Goal: Transaction & Acquisition: Download file/media

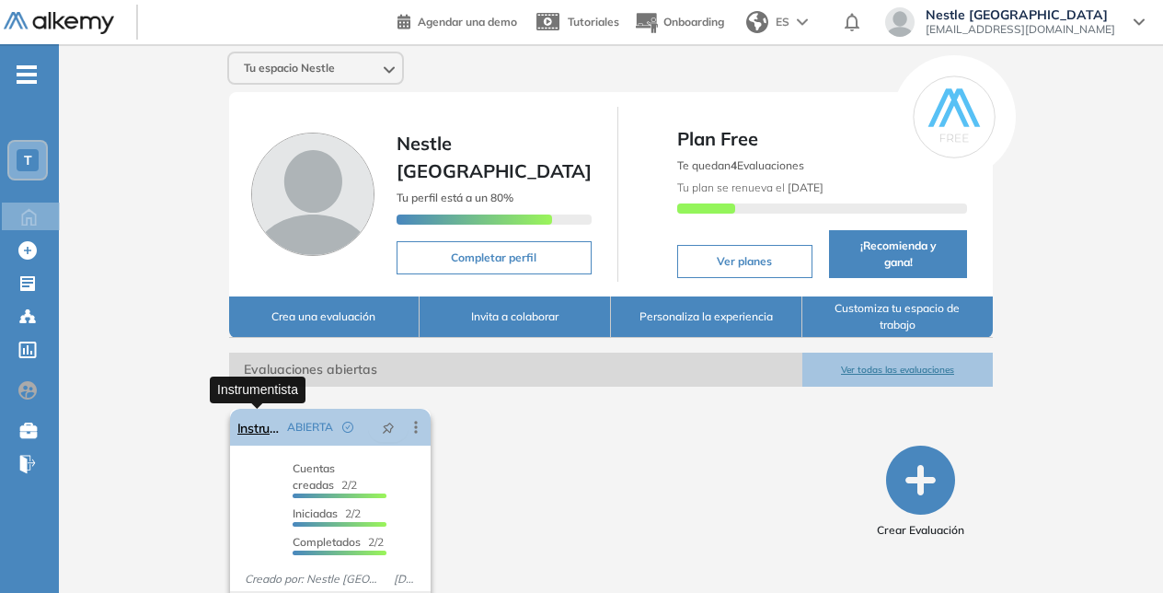
click at [251, 433] on link "Instrumentista" at bounding box center [258, 427] width 43 height 37
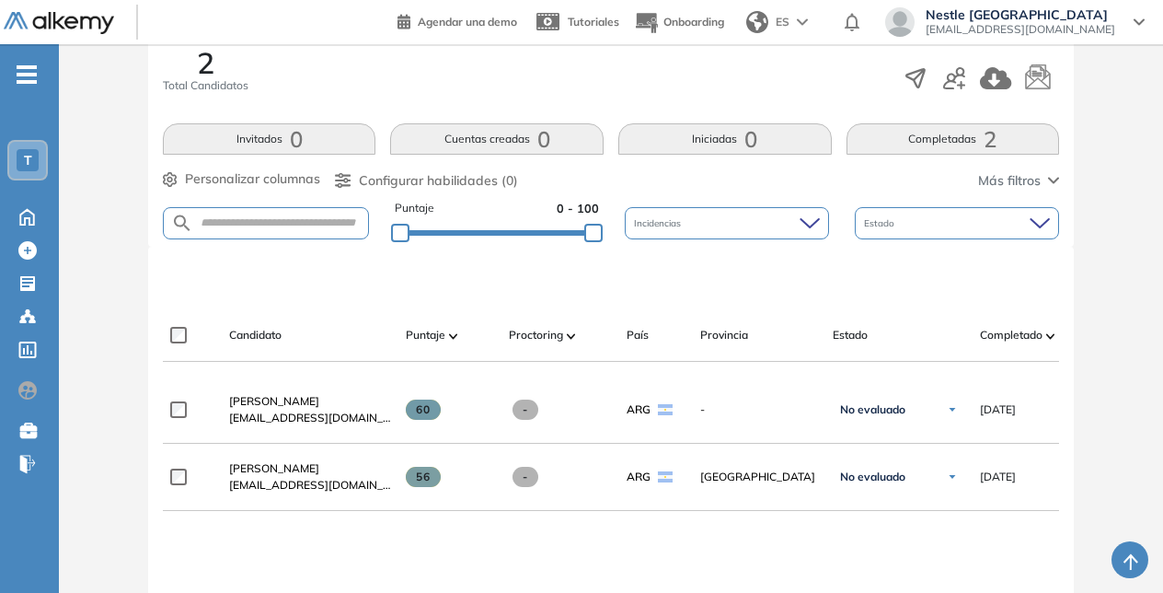
scroll to position [460, 0]
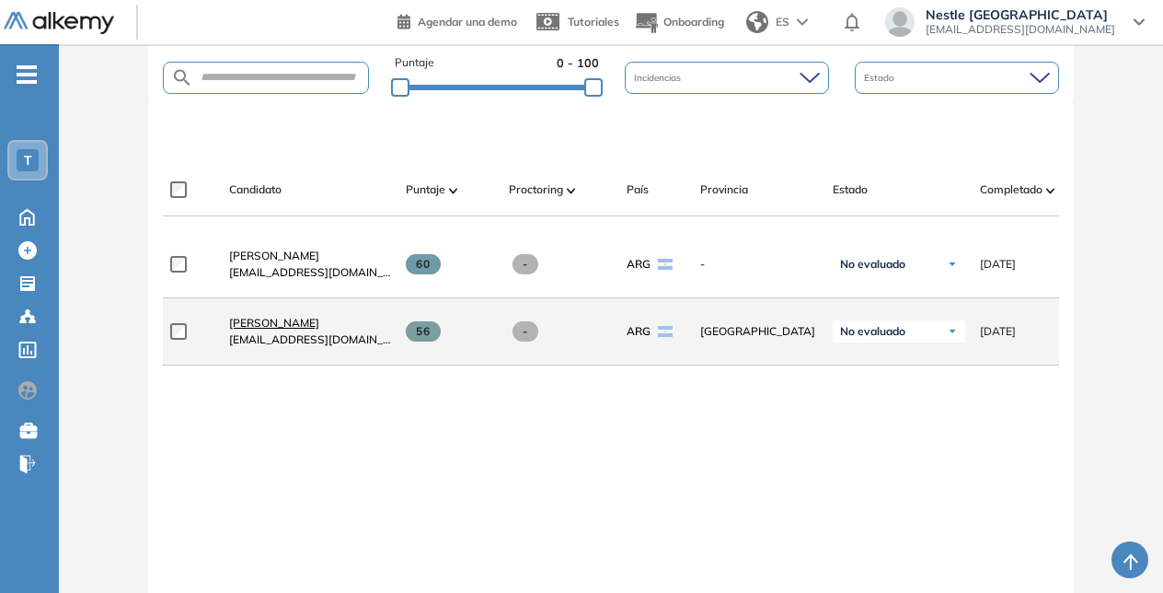
click at [275, 328] on span "[PERSON_NAME]" at bounding box center [274, 323] width 90 height 14
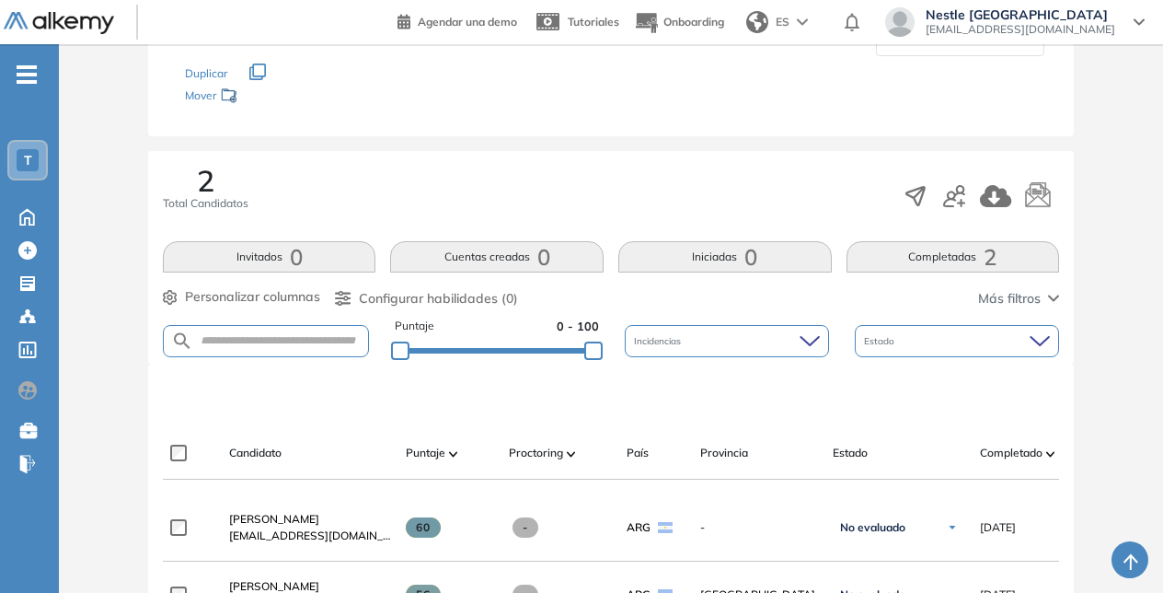
scroll to position [368, 0]
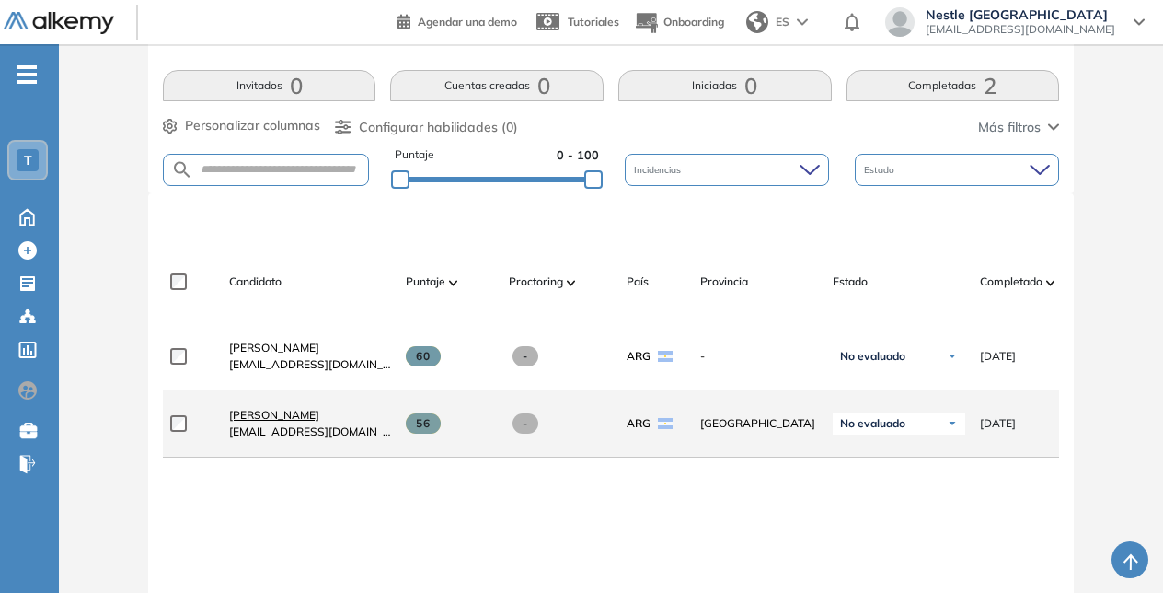
click at [281, 421] on span "[PERSON_NAME]" at bounding box center [274, 415] width 90 height 14
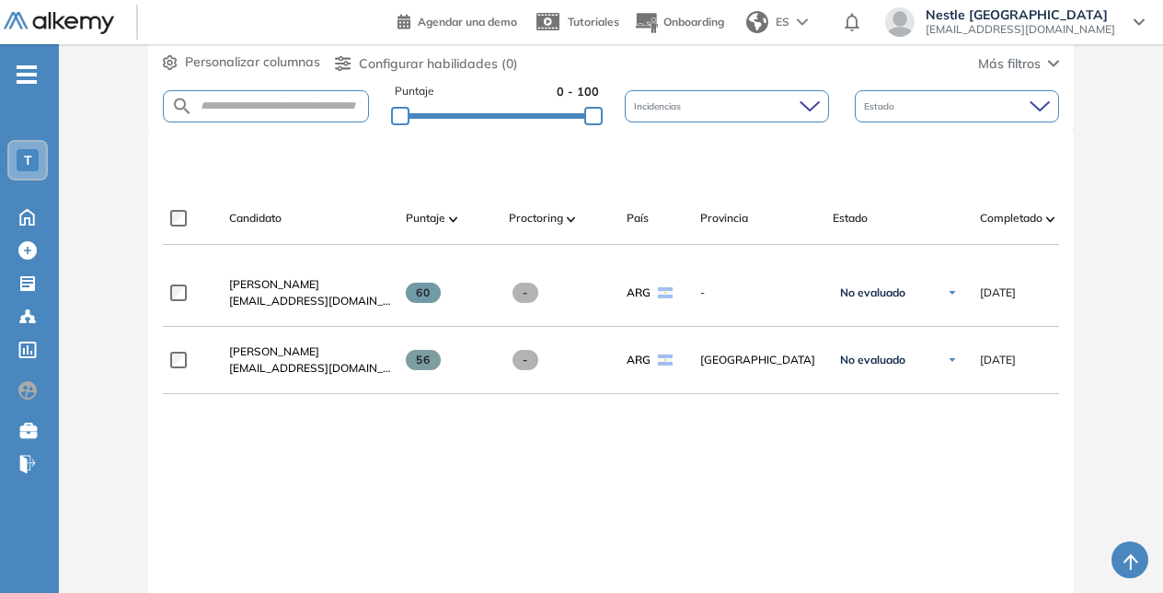
scroll to position [460, 0]
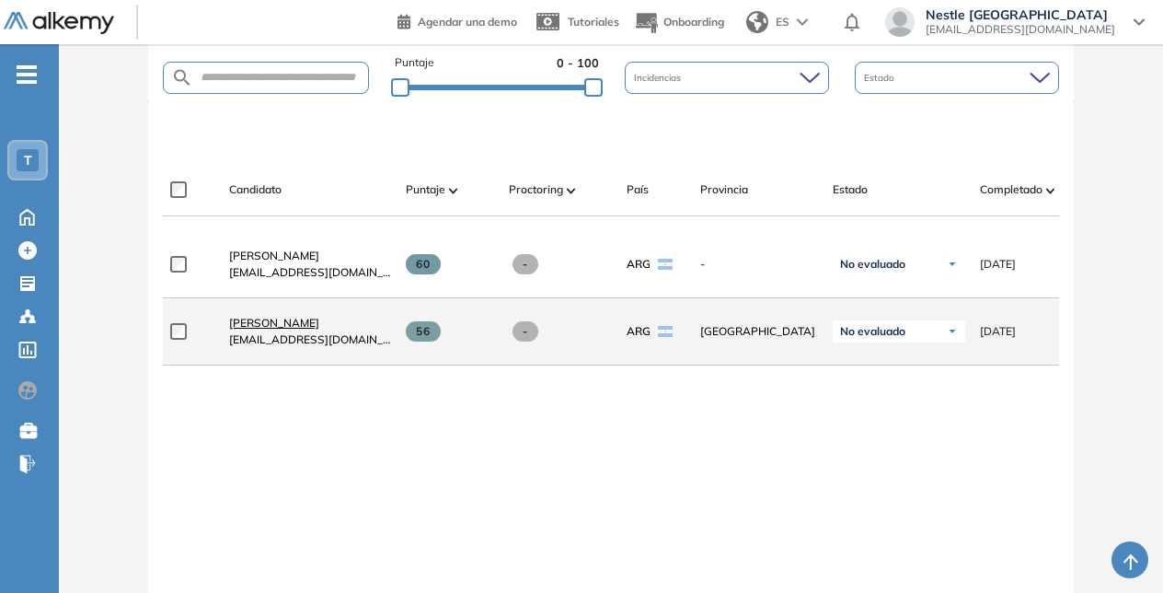
click at [271, 324] on span "[PERSON_NAME]" at bounding box center [274, 323] width 90 height 14
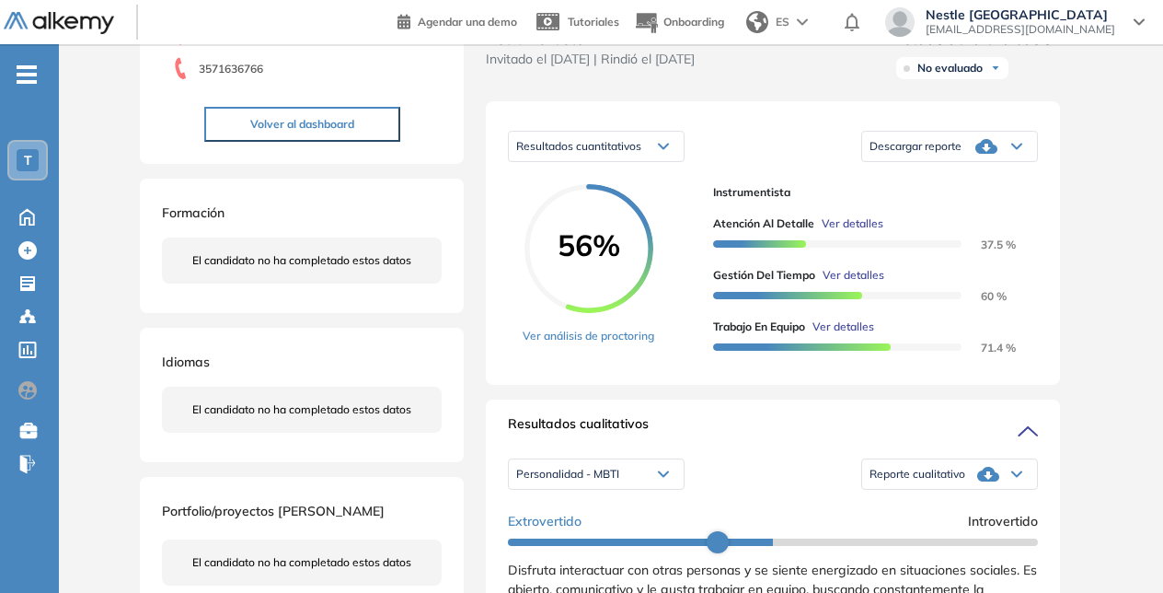
scroll to position [260, 0]
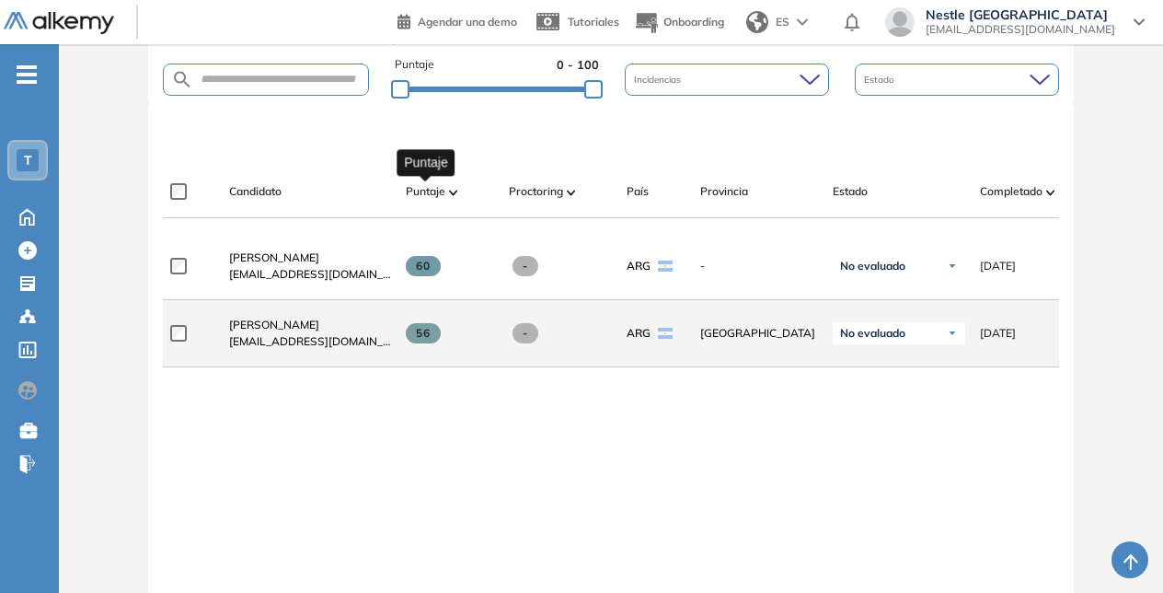
scroll to position [464, 0]
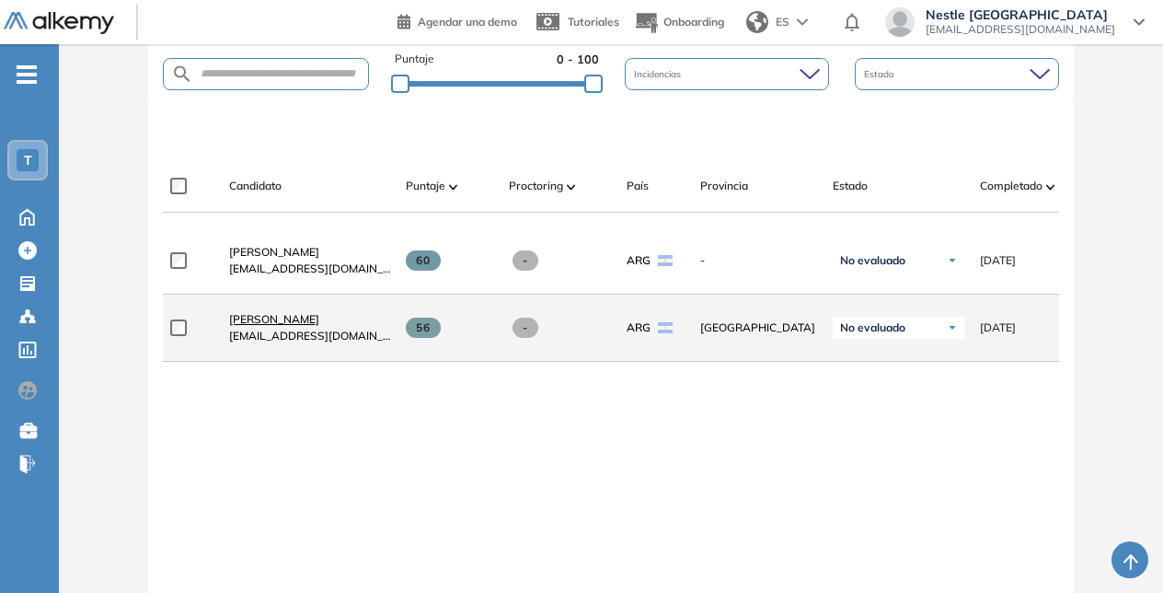
click at [256, 318] on span "[PERSON_NAME]" at bounding box center [274, 319] width 90 height 14
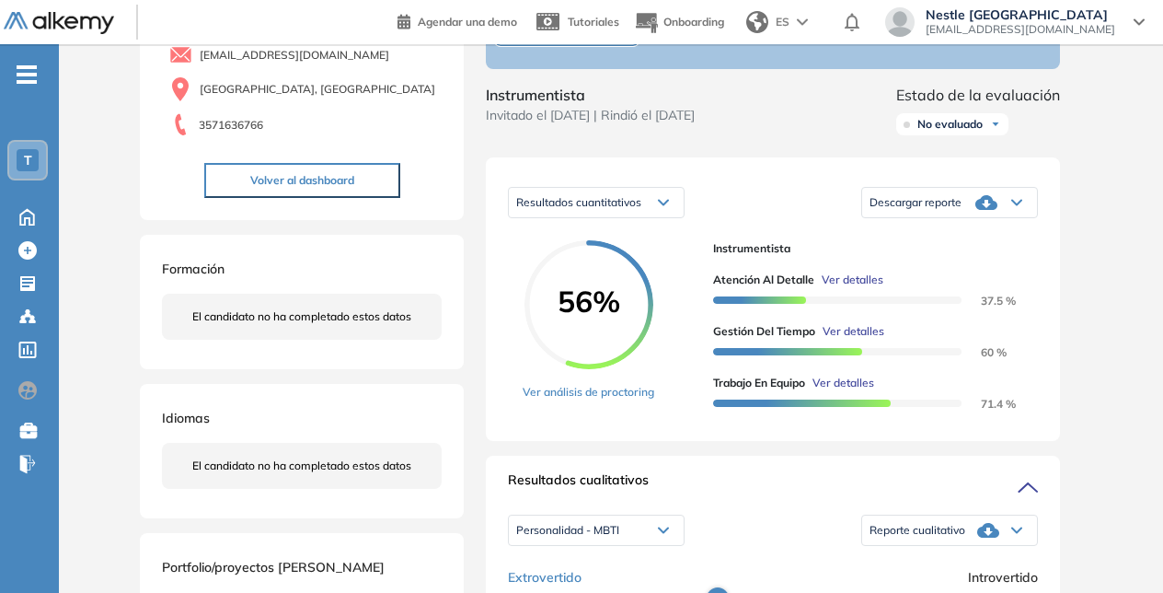
scroll to position [213, 0]
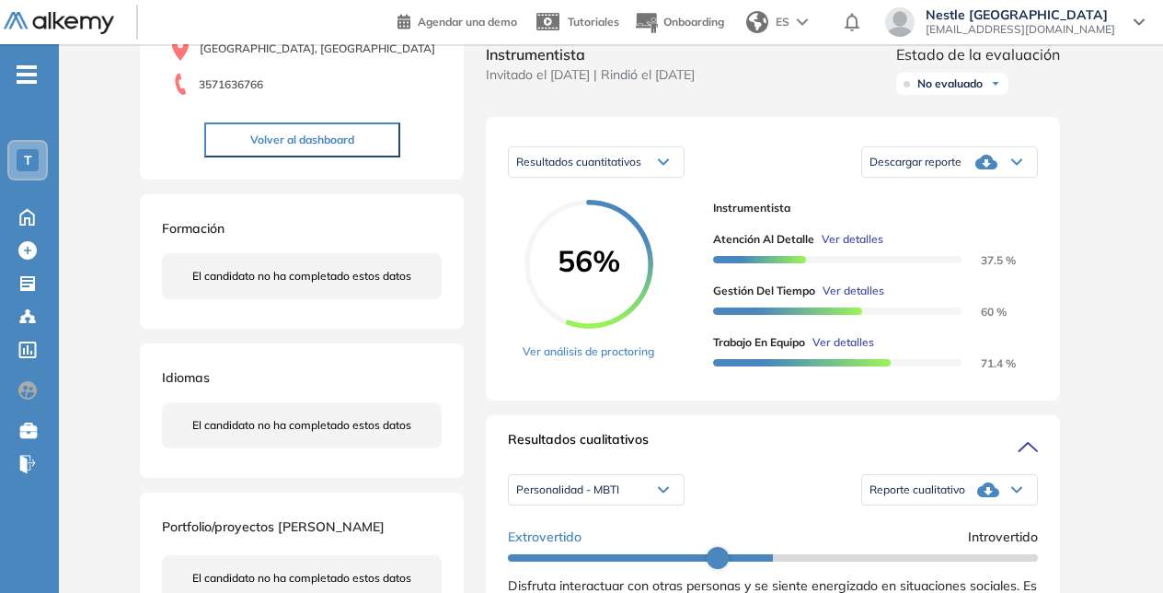
click at [974, 180] on div "Descargar reporte" at bounding box center [949, 162] width 175 height 37
click at [977, 196] on li "Descargar informe completo" at bounding box center [939, 187] width 136 height 18
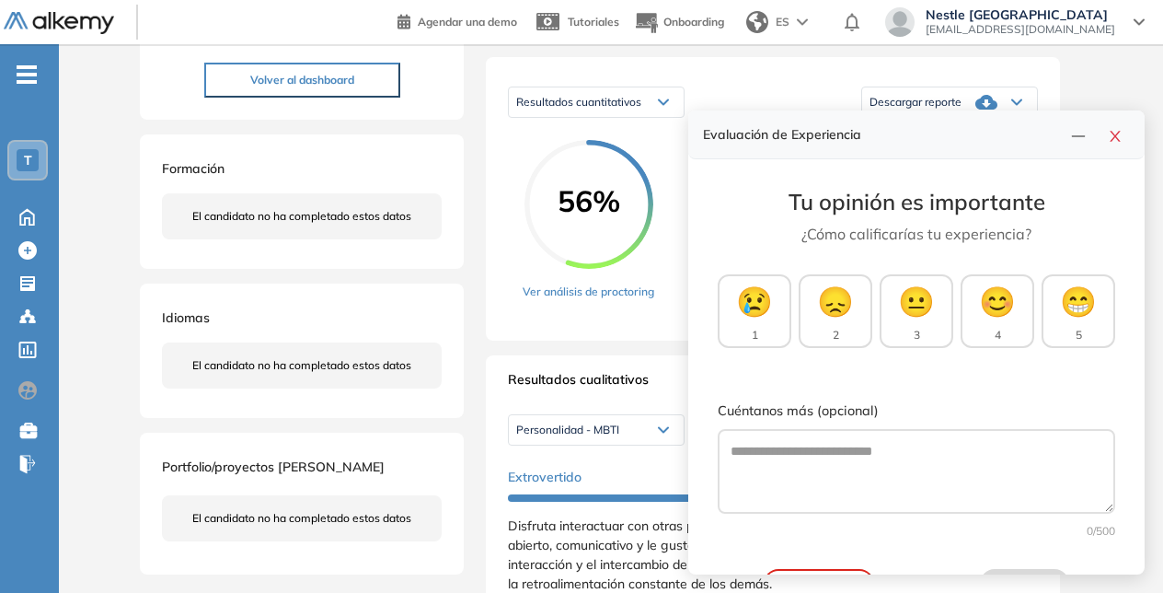
scroll to position [273, 0]
drag, startPoint x: 1115, startPoint y: 140, endPoint x: 1141, endPoint y: 142, distance: 25.8
click at [1115, 140] on icon "close" at bounding box center [1115, 136] width 15 height 15
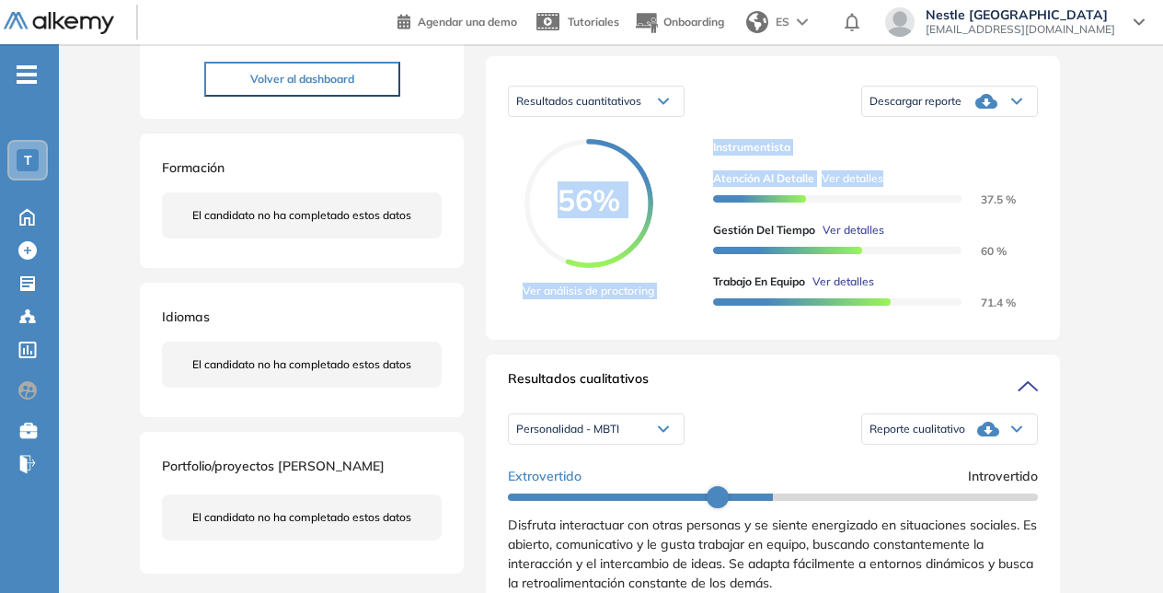
drag, startPoint x: 1163, startPoint y: 140, endPoint x: 1171, endPoint y: 196, distance: 56.6
click at [1163, 196] on html "Perfil Todos los espacios Todos los espacios T Home Home Alkymetrics Alkymetric…" at bounding box center [581, 23] width 1163 height 593
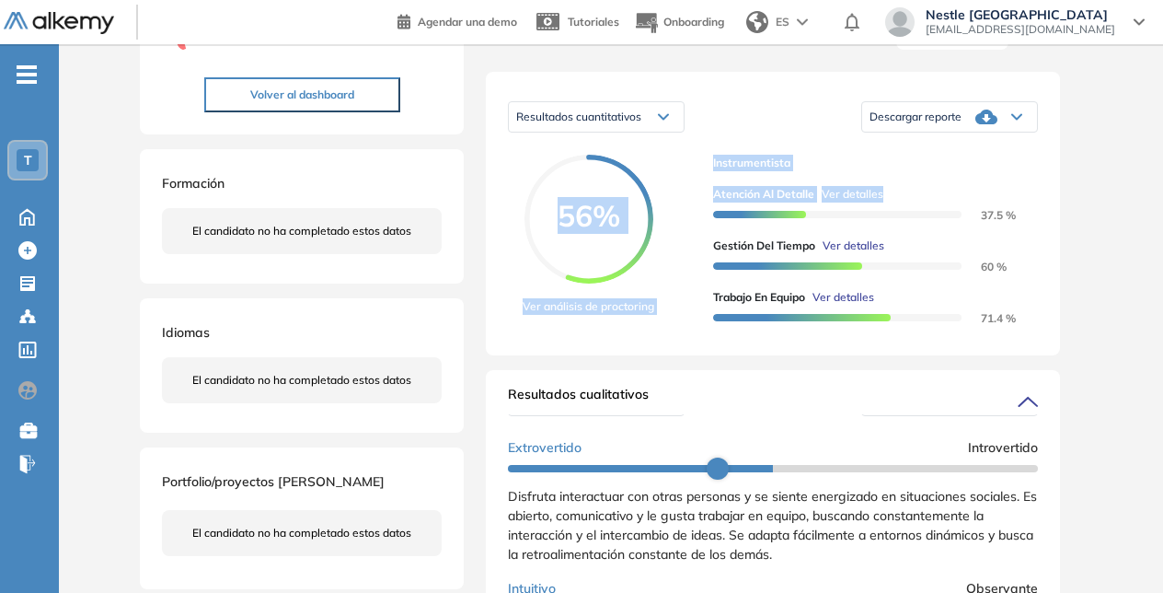
scroll to position [228, 0]
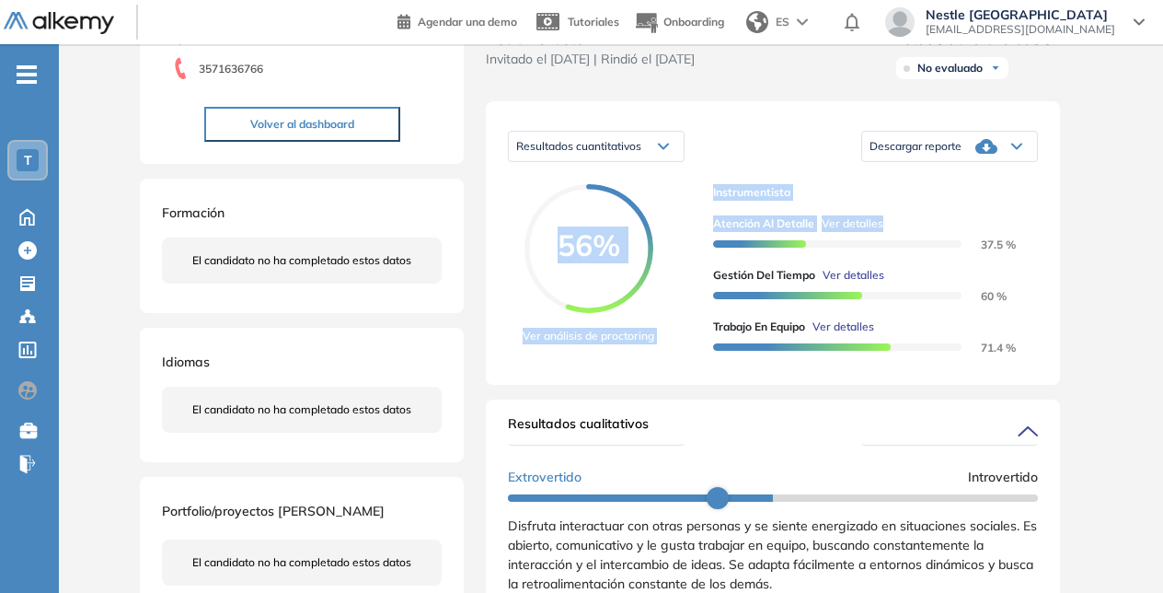
click at [658, 150] on icon at bounding box center [663, 146] width 11 height 7
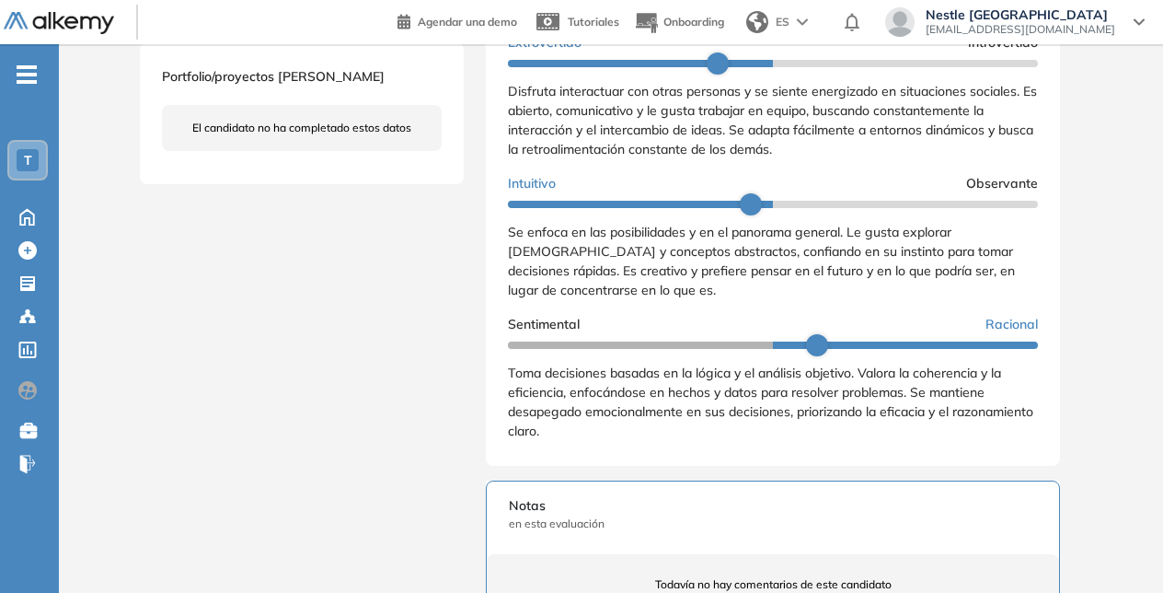
scroll to position [641, 0]
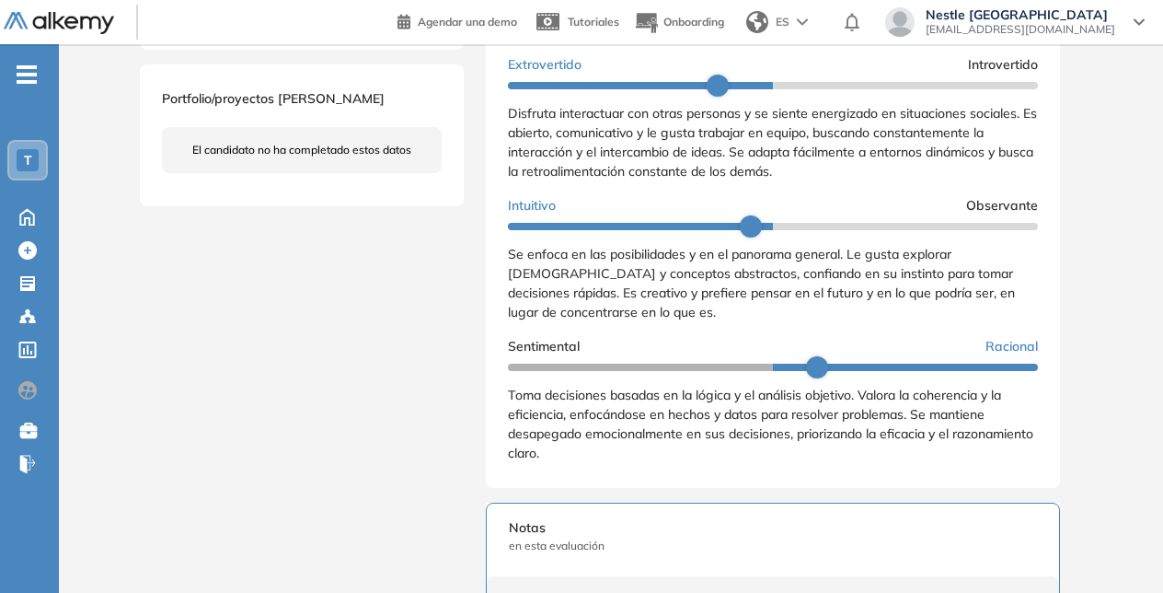
click at [714, 165] on span "Disfruta interactuar con otras personas y se siente energizado en situaciones s…" at bounding box center [772, 142] width 529 height 75
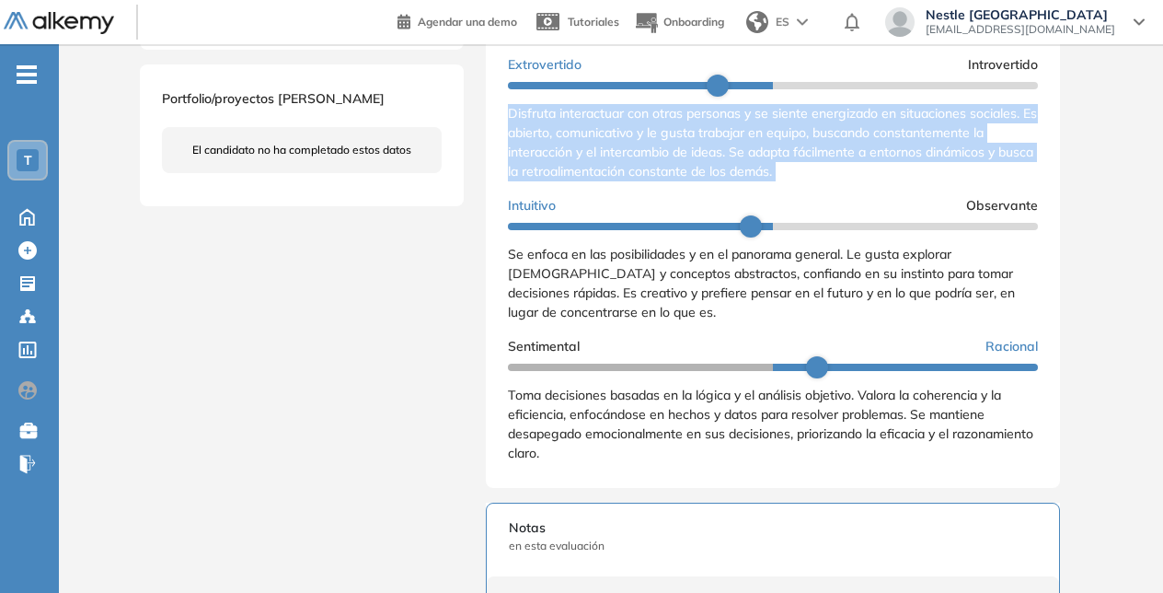
click at [714, 165] on span "Disfruta interactuar con otras personas y se siente energizado en situaciones s…" at bounding box center [772, 142] width 529 height 75
drag, startPoint x: 714, startPoint y: 165, endPoint x: 646, endPoint y: 165, distance: 68.1
click at [646, 165] on span "Disfruta interactuar con otras personas y se siente energizado en situaciones s…" at bounding box center [772, 142] width 529 height 75
click at [637, 165] on span "Disfruta interactuar con otras personas y se siente energizado en situaciones s…" at bounding box center [772, 142] width 529 height 75
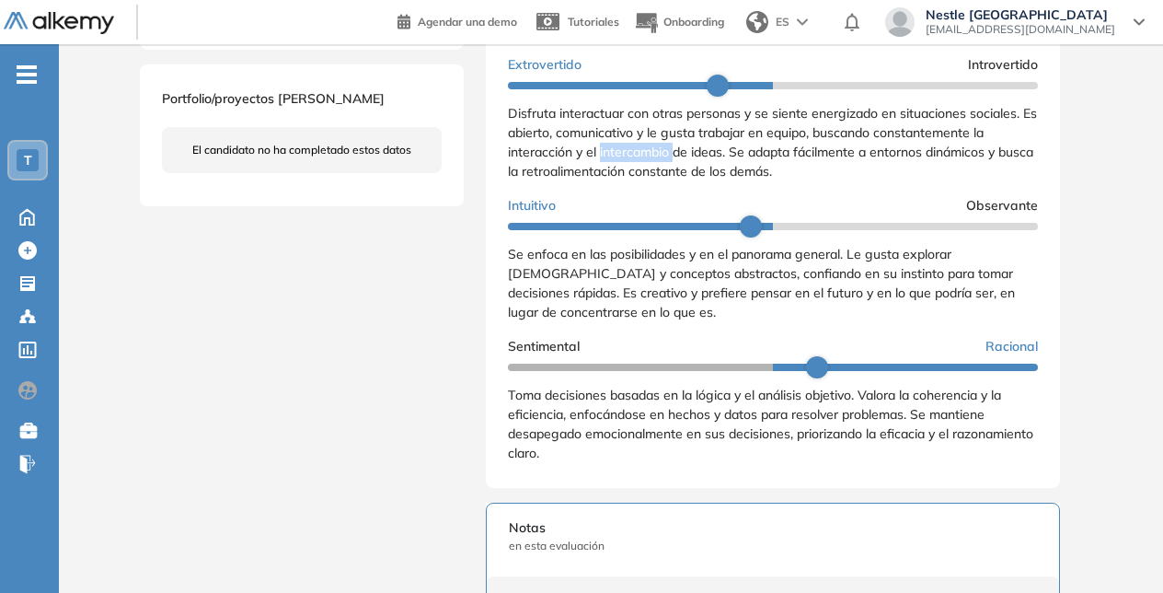
click at [637, 165] on span "Disfruta interactuar con otras personas y se siente energizado en situaciones s…" at bounding box center [772, 142] width 529 height 75
click at [956, 153] on span "Disfruta interactuar con otras personas y se siente energizado en situaciones s…" at bounding box center [772, 142] width 529 height 75
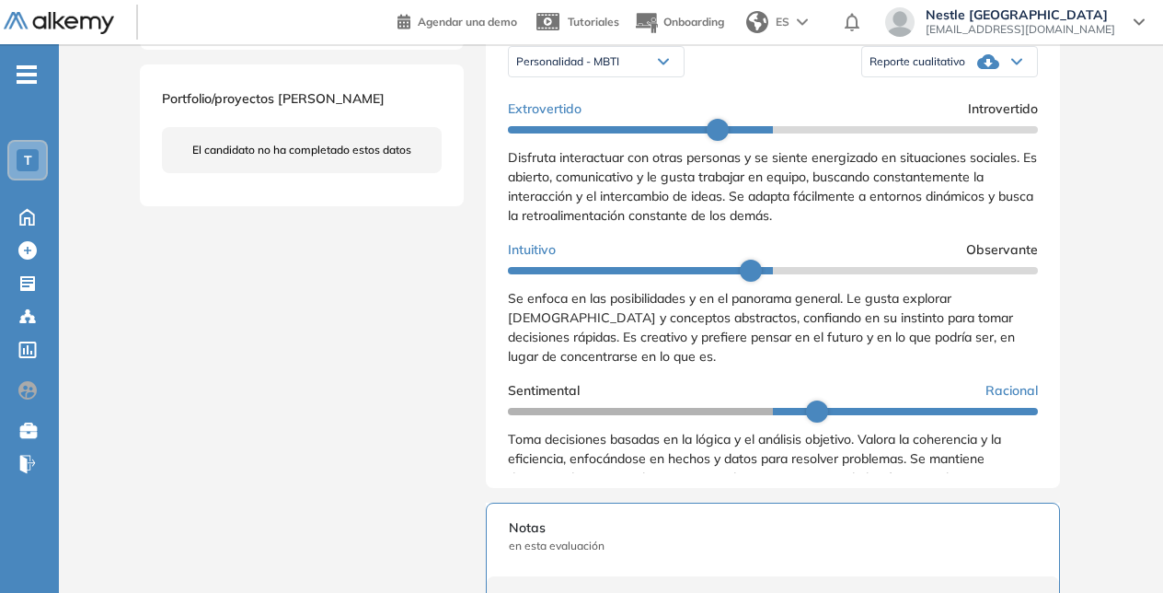
scroll to position [548, 0]
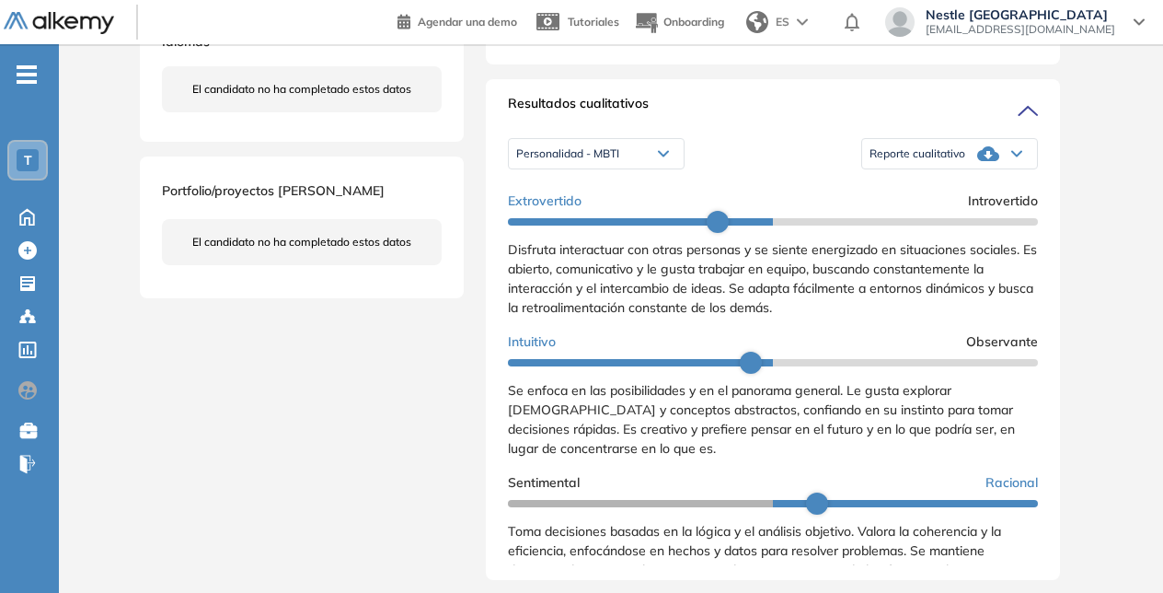
click at [985, 161] on icon at bounding box center [988, 153] width 22 height 15
click at [967, 188] on li "Reporte con Afinidad AI" at bounding box center [927, 178] width 112 height 18
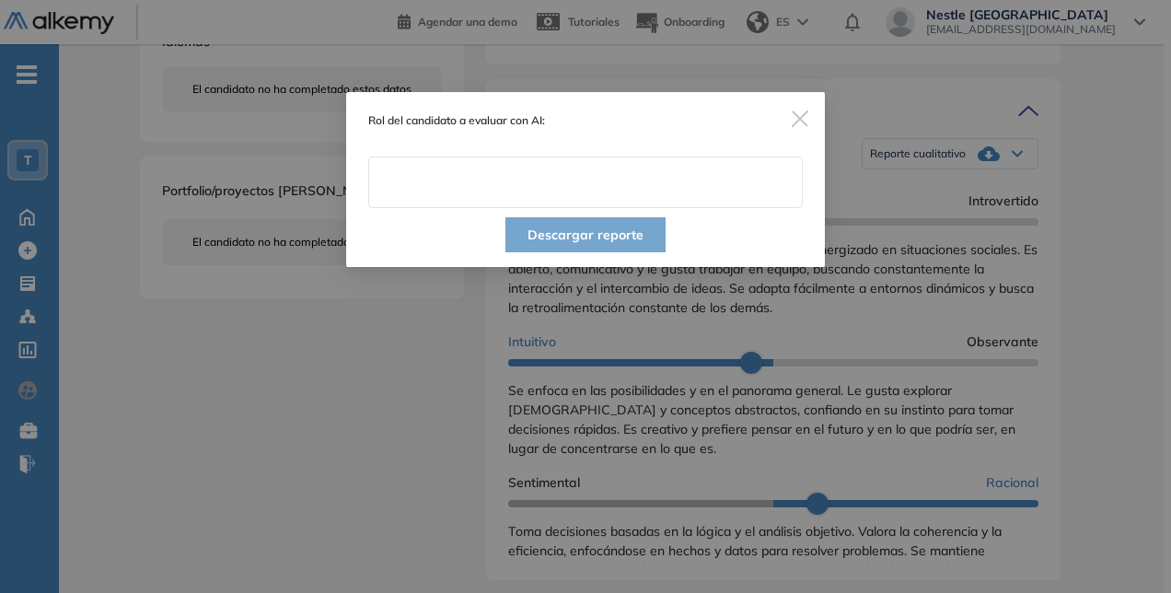
click at [469, 184] on input "text" at bounding box center [585, 182] width 434 height 52
type input "**********"
click at [552, 237] on button "Descargar reporte" at bounding box center [585, 234] width 160 height 35
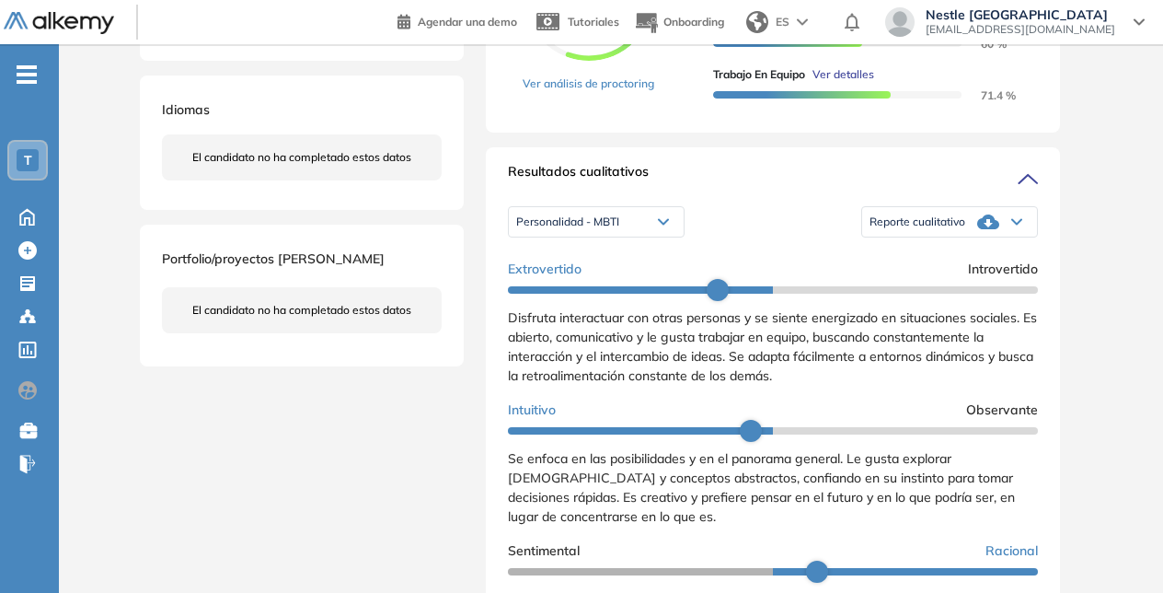
scroll to position [456, 0]
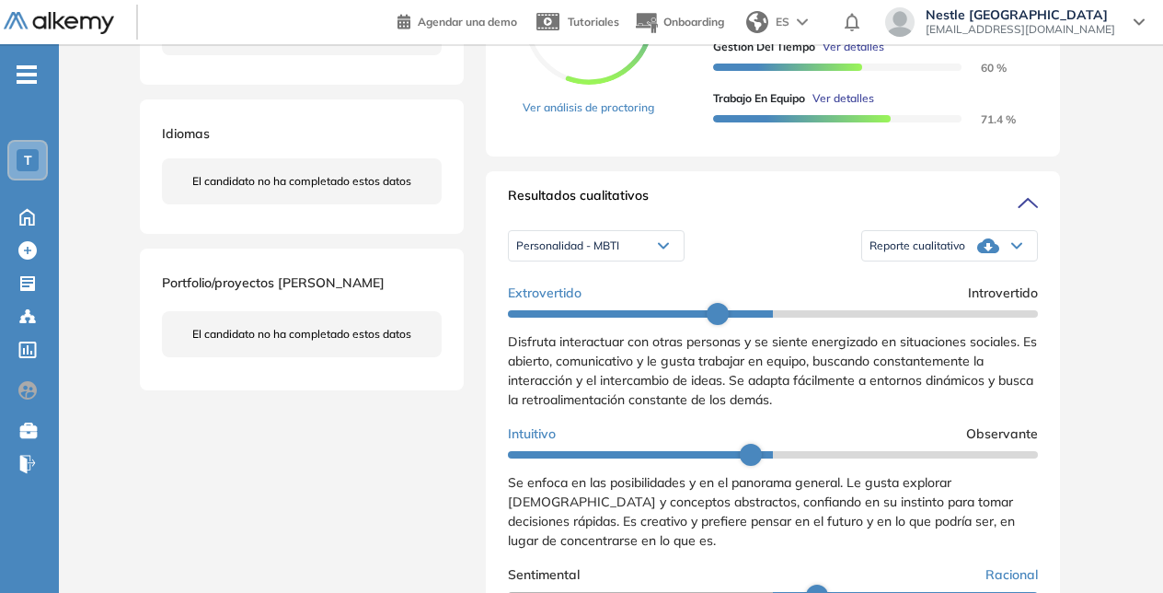
click at [648, 257] on div "Personalidad - MBTI" at bounding box center [596, 245] width 175 height 29
click at [624, 313] on li "Personalidad Alkemy - INAP" at bounding box center [584, 303] width 134 height 18
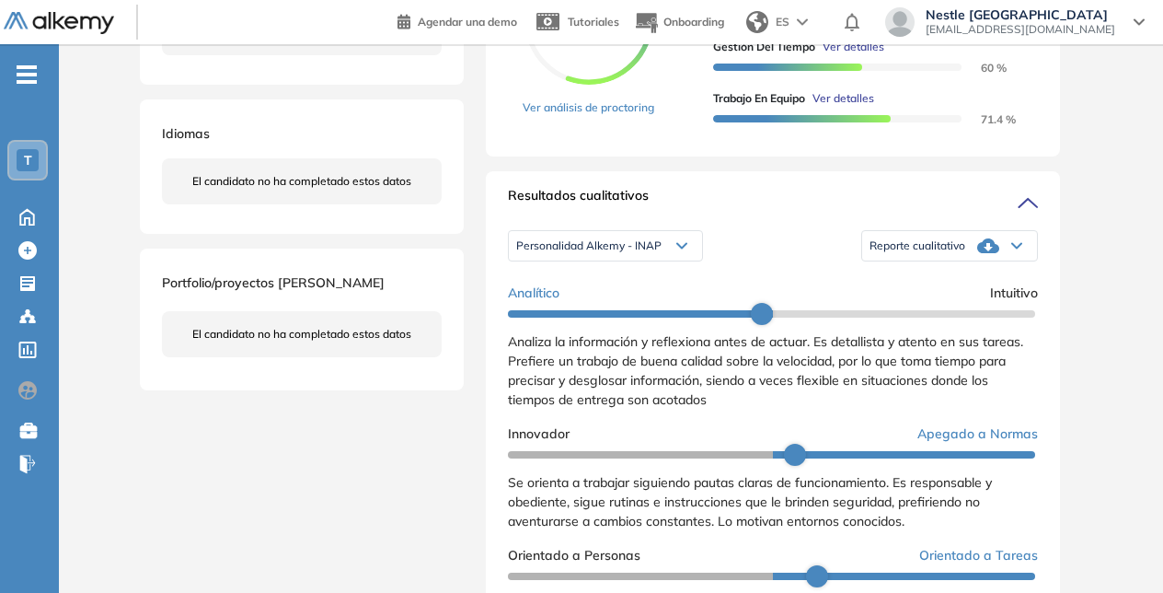
click at [988, 253] on icon at bounding box center [988, 245] width 22 height 15
click at [954, 280] on li "Reporte con Afinidad AI" at bounding box center [927, 270] width 112 height 18
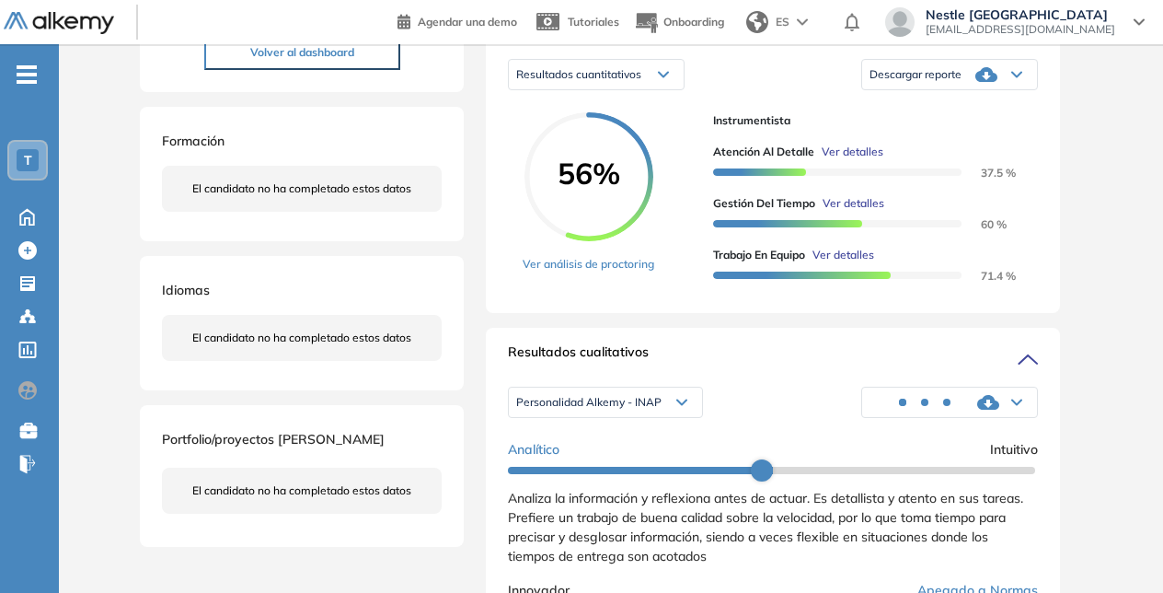
scroll to position [272, 0]
